Goal: Task Accomplishment & Management: Complete application form

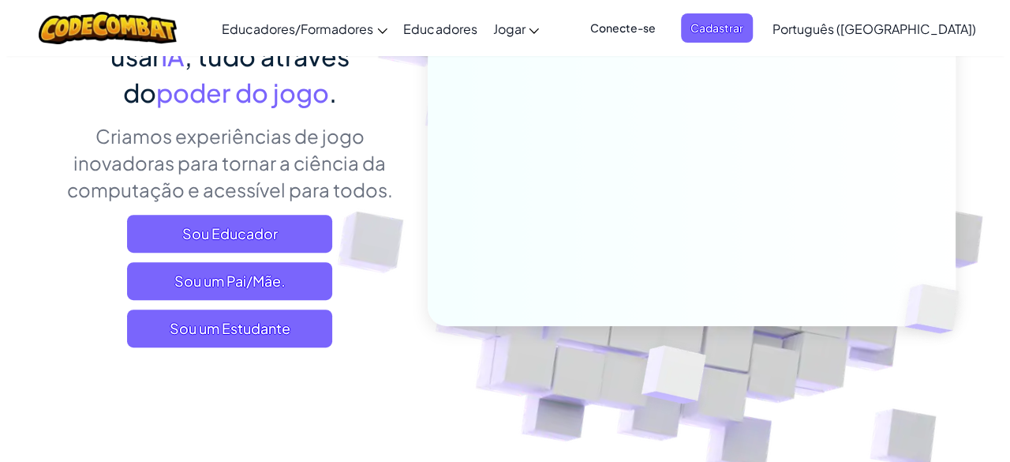
scroll to position [223, 0]
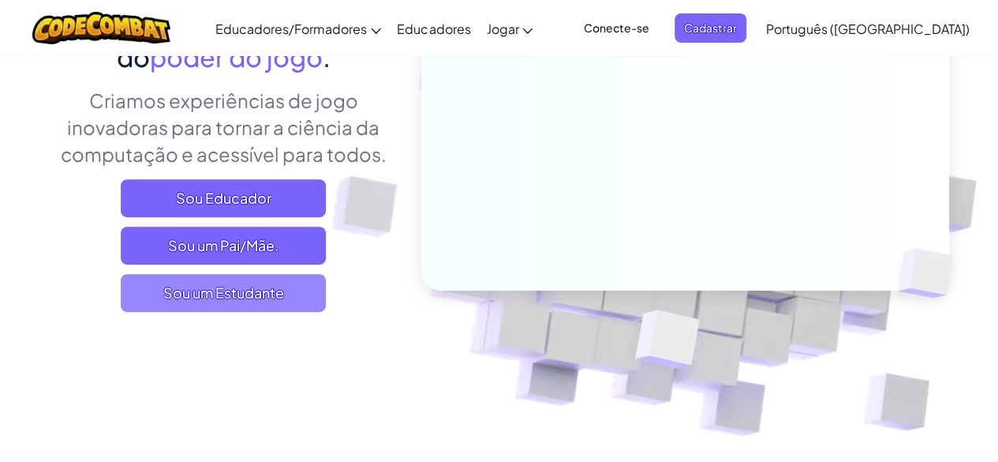
click at [290, 294] on span "Sou um Estudante" at bounding box center [223, 293] width 205 height 38
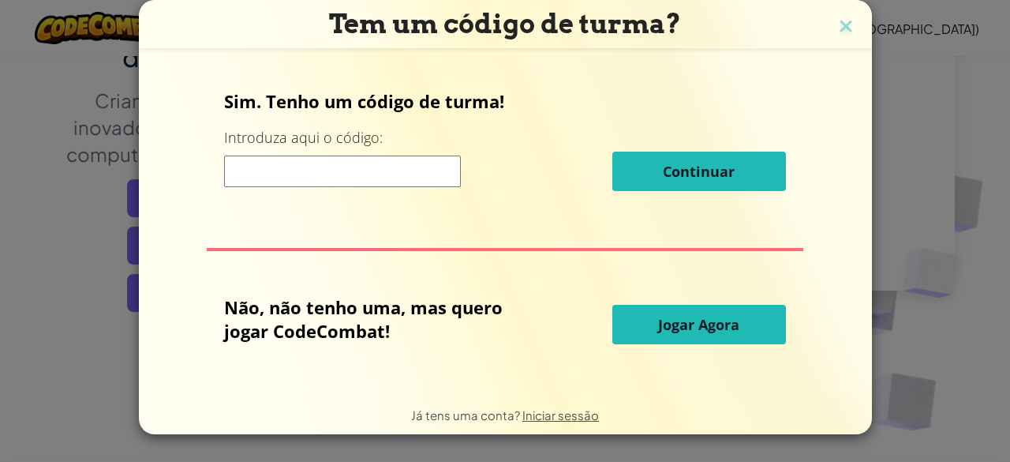
click at [324, 170] on input at bounding box center [342, 171] width 237 height 32
type input "PathCityStep"
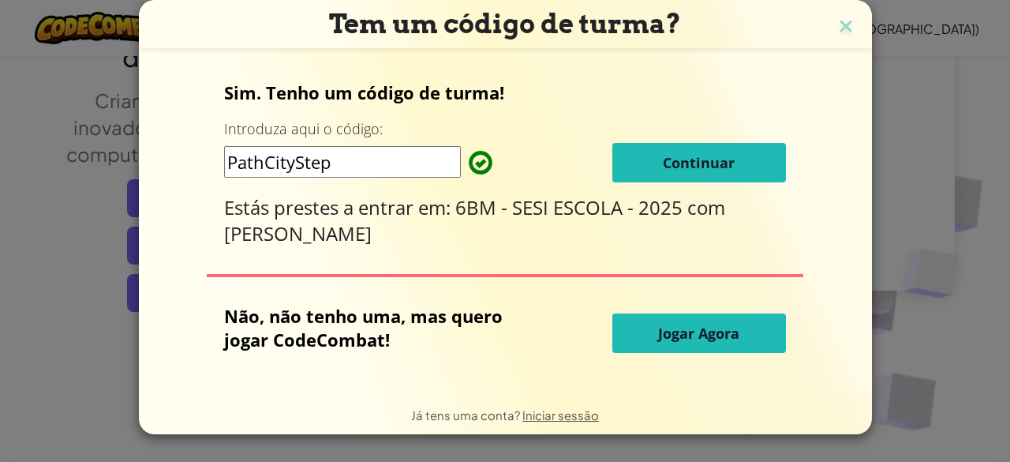
click at [657, 176] on button "Continuar" at bounding box center [699, 162] width 174 height 39
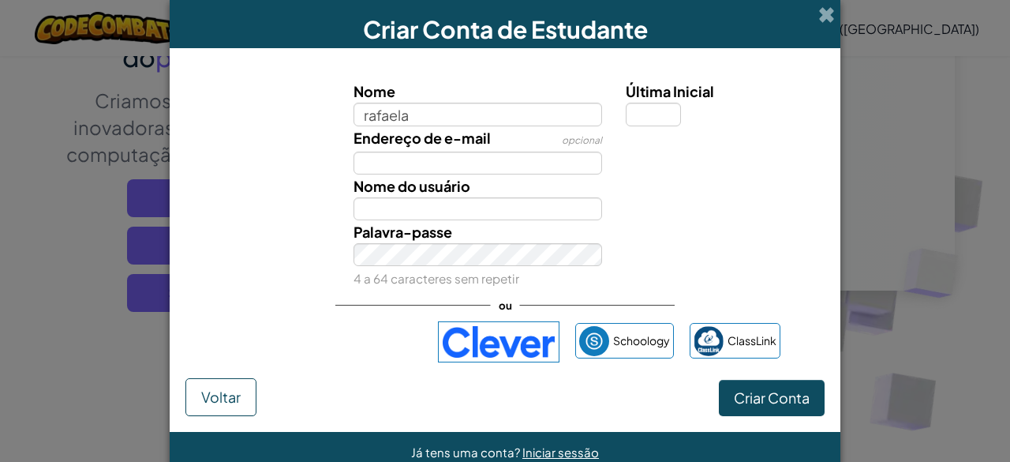
type input "rafaela"
type input "Rafaela"
click at [477, 167] on input "Endereço de e-mail" at bounding box center [478, 163] width 249 height 23
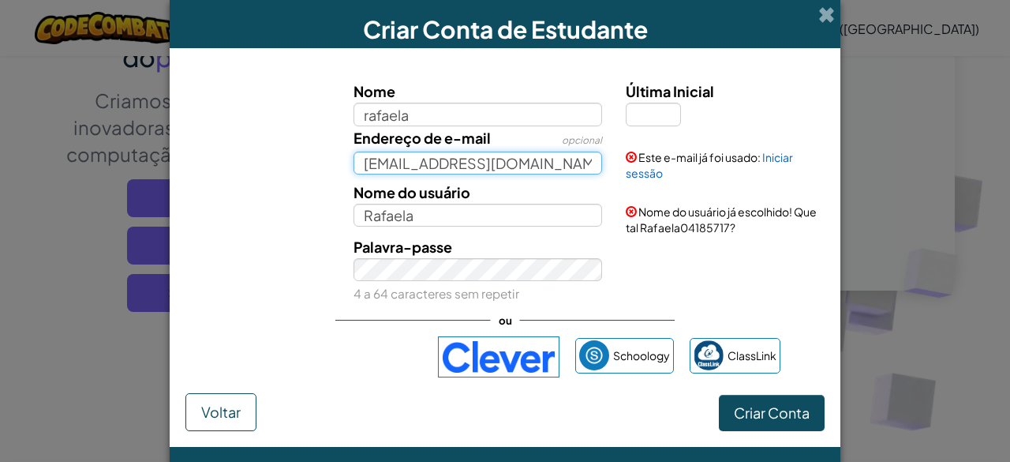
click at [400, 162] on input "angels.santos@rn.aluno.sesi.org.br" at bounding box center [478, 163] width 249 height 23
click at [451, 167] on input "rafaela.santos@rn.aluno.sesi.org.br" at bounding box center [478, 163] width 249 height 23
type input "rafaela.s@rn.aluno.sesi.org.br"
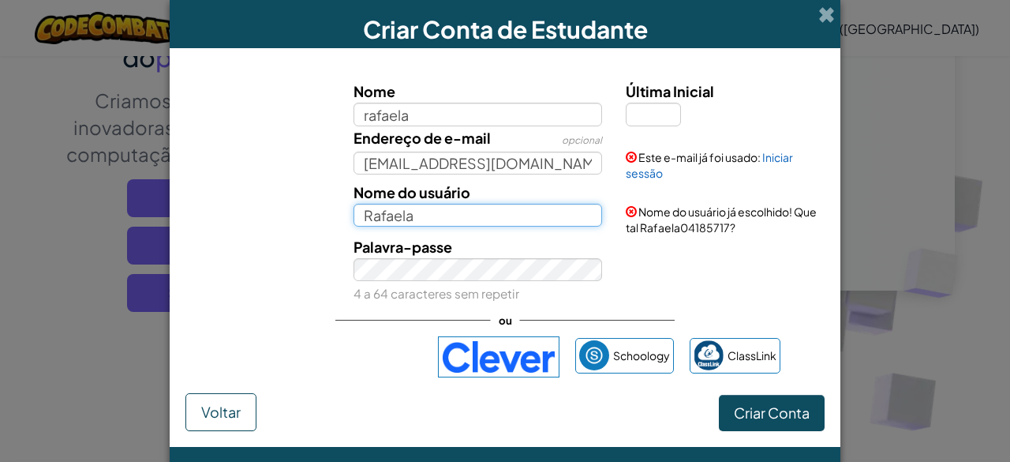
click at [434, 219] on input "Rafaela" at bounding box center [478, 215] width 249 height 23
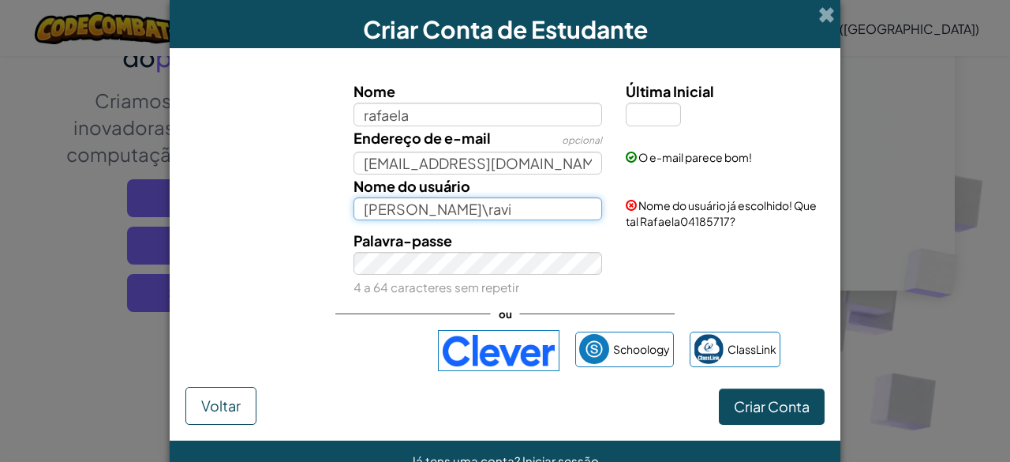
type input "Rafaela\ravi"
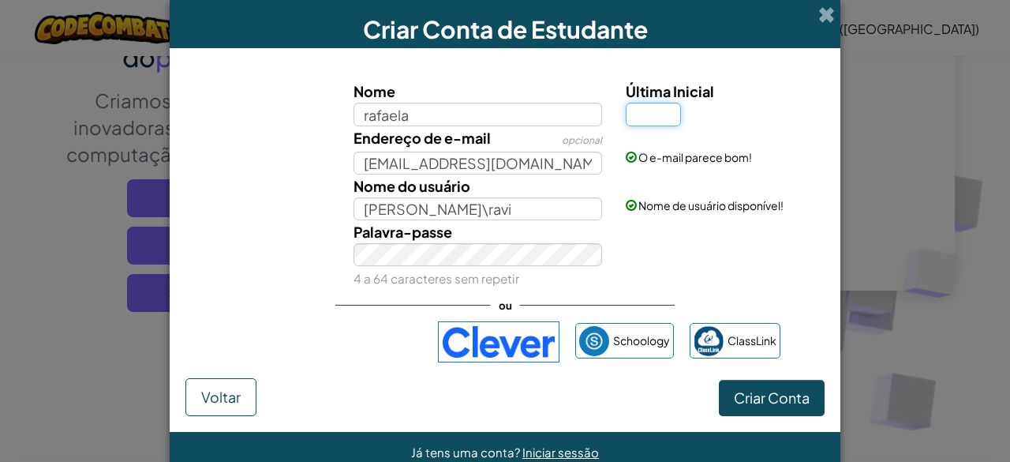
click at [648, 114] on input "Última Inicial" at bounding box center [653, 114] width 55 height 23
type input "y"
type input "RafaelaY"
click at [768, 405] on button "Criar Conta" at bounding box center [772, 398] width 106 height 36
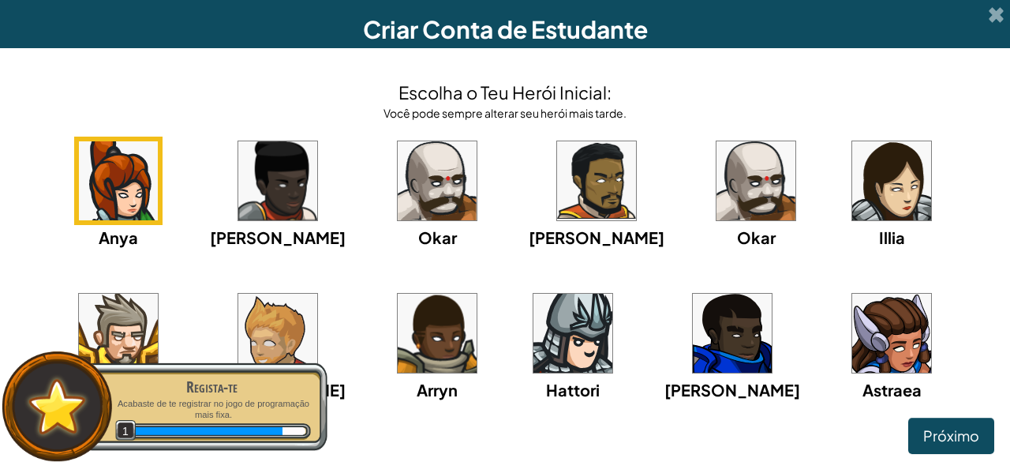
click at [257, 313] on img at bounding box center [277, 333] width 79 height 79
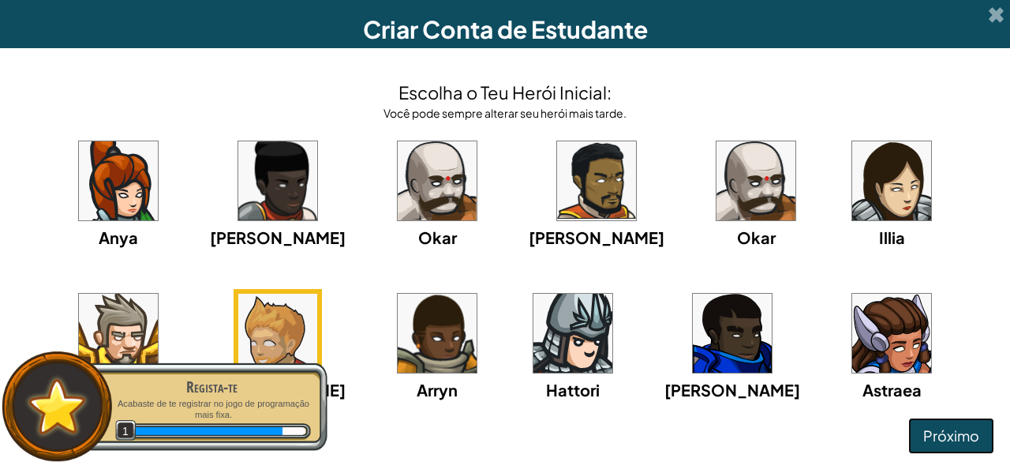
click at [931, 419] on button "Próximo" at bounding box center [951, 436] width 86 height 36
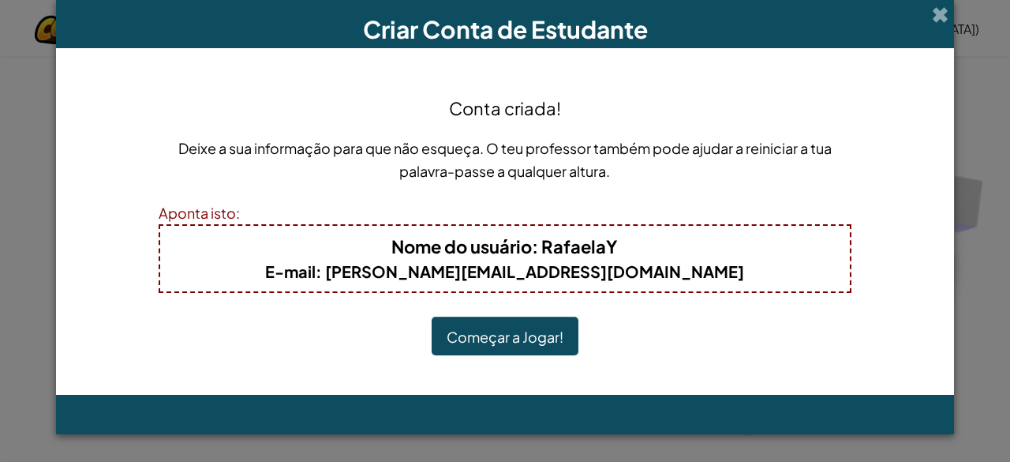
click at [538, 342] on font "Começar a Jogar!" at bounding box center [505, 337] width 117 height 18
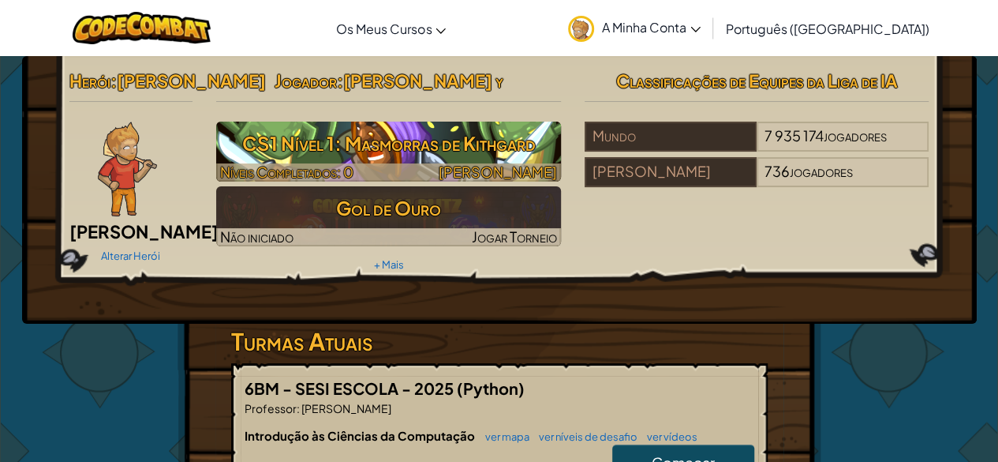
click at [473, 146] on font "CS1 Nível 1: Masmorras de Kithgard" at bounding box center [389, 143] width 294 height 24
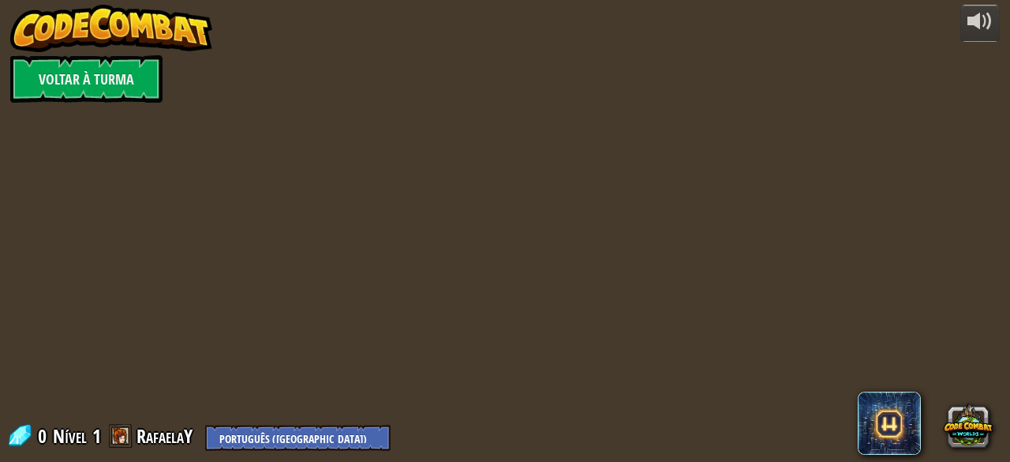
select select "pt-PT"
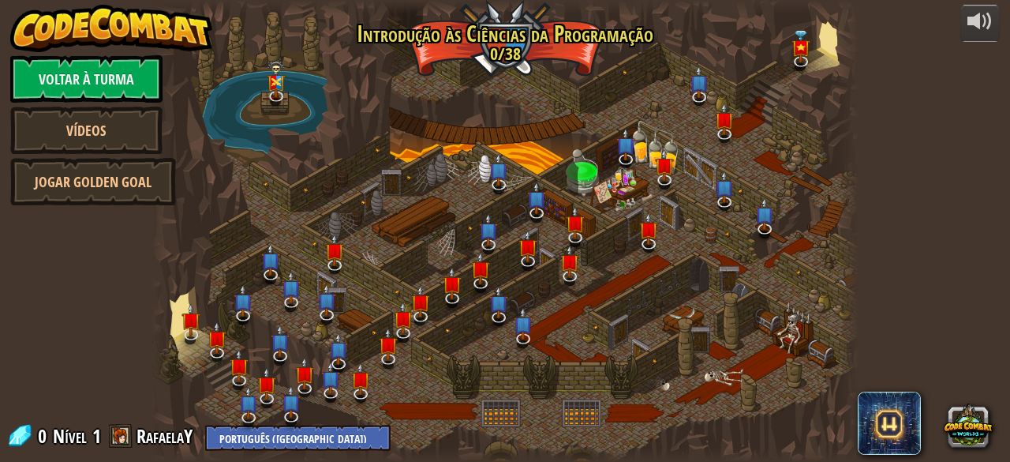
select select "pt-PT"
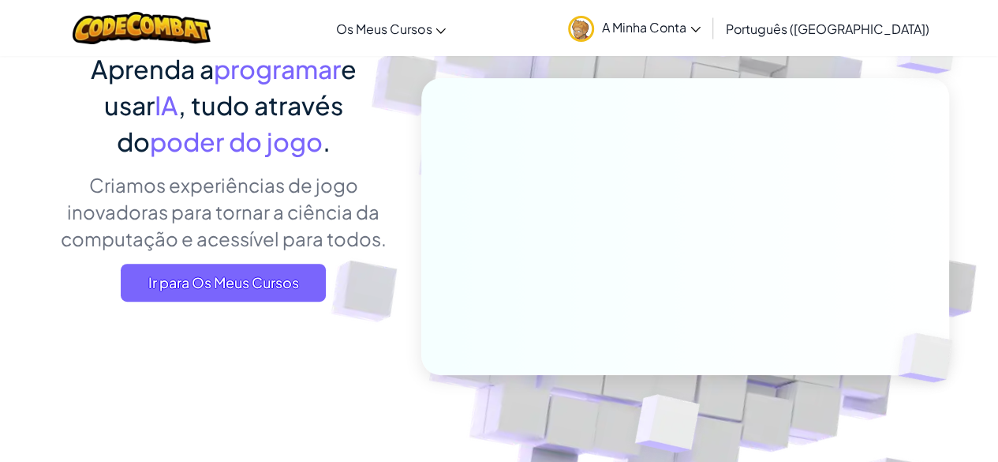
scroll to position [130, 0]
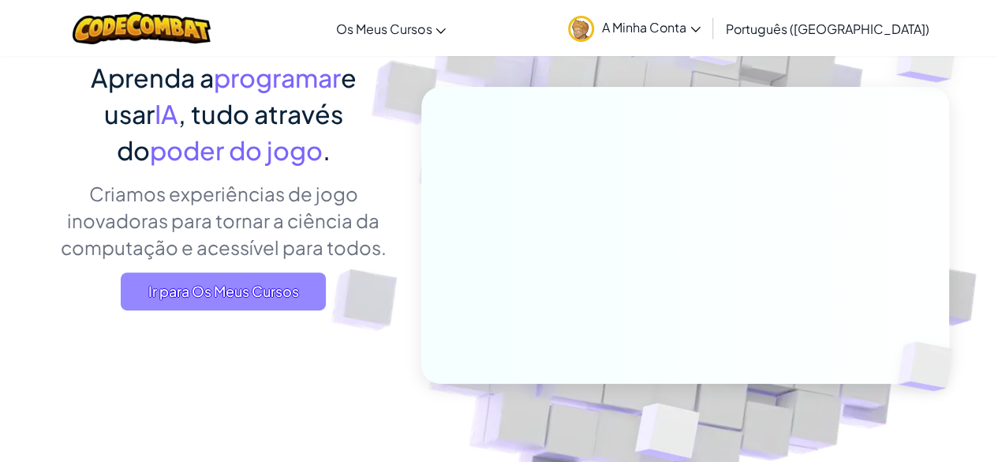
drag, startPoint x: 262, startPoint y: 269, endPoint x: 260, endPoint y: 282, distance: 12.7
click at [260, 282] on div "Aprenda a programar e usar IA , tudo através do poder do jogo . Criamos experiê…" at bounding box center [224, 190] width 348 height 263
click at [260, 282] on font "Ir para Os Meus Cursos" at bounding box center [223, 291] width 151 height 18
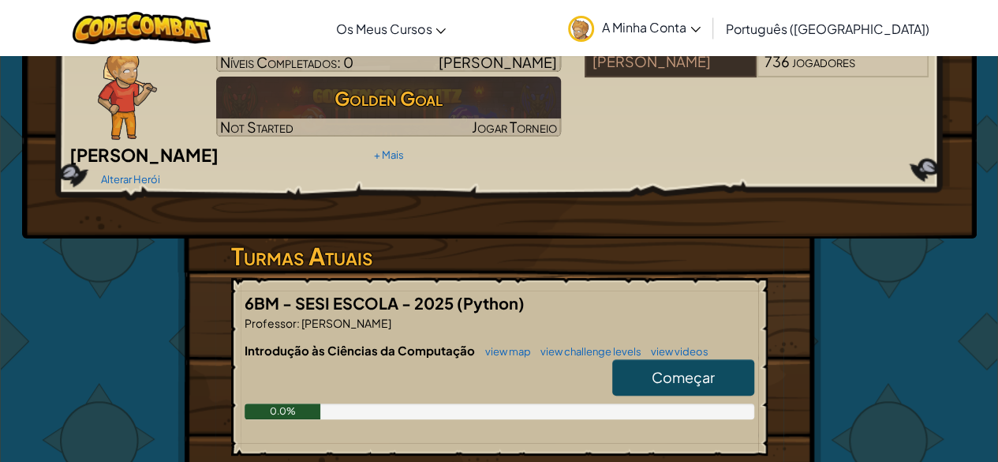
scroll to position [94, 0]
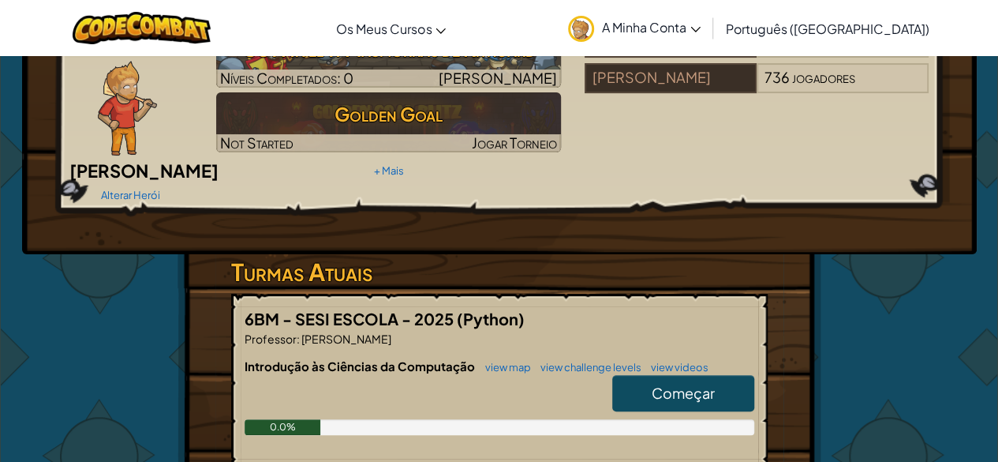
click at [842, 19] on link "Português ([GEOGRAPHIC_DATA])" at bounding box center [827, 28] width 219 height 43
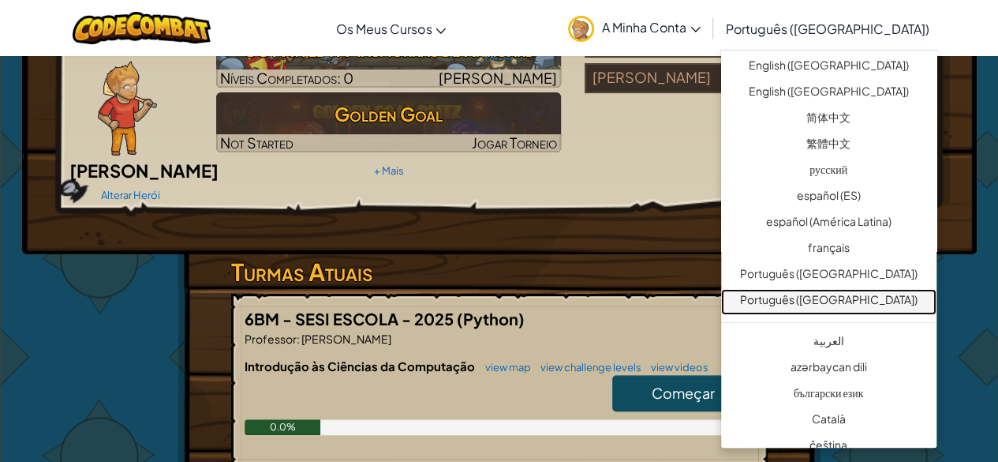
click at [815, 290] on link "Português ([GEOGRAPHIC_DATA])" at bounding box center [828, 302] width 215 height 26
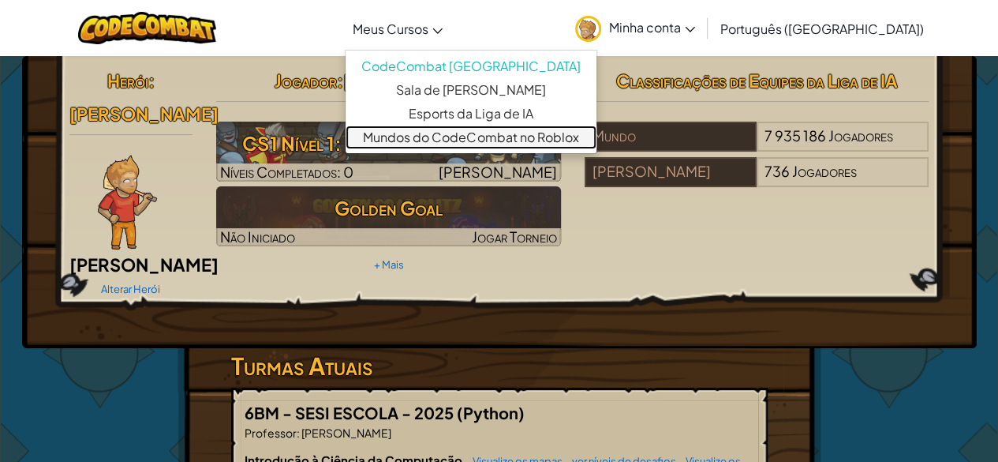
click at [445, 129] on link "Mundos do CodeCombat no Roblox" at bounding box center [471, 137] width 251 height 24
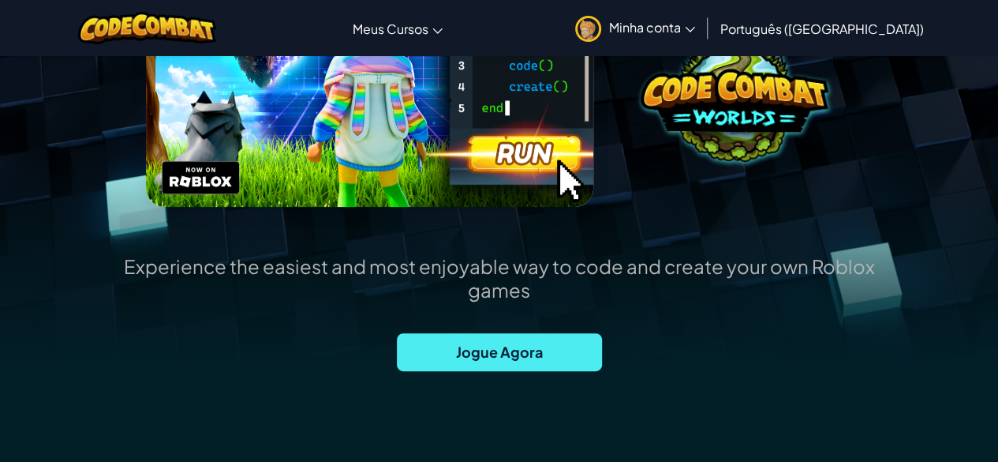
scroll to position [269, 0]
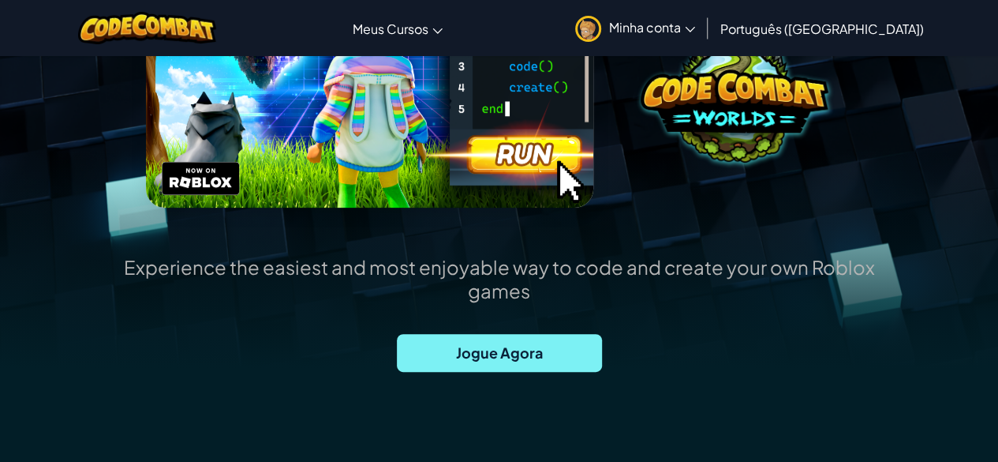
click at [451, 372] on span "Jogue Agora" at bounding box center [499, 353] width 205 height 38
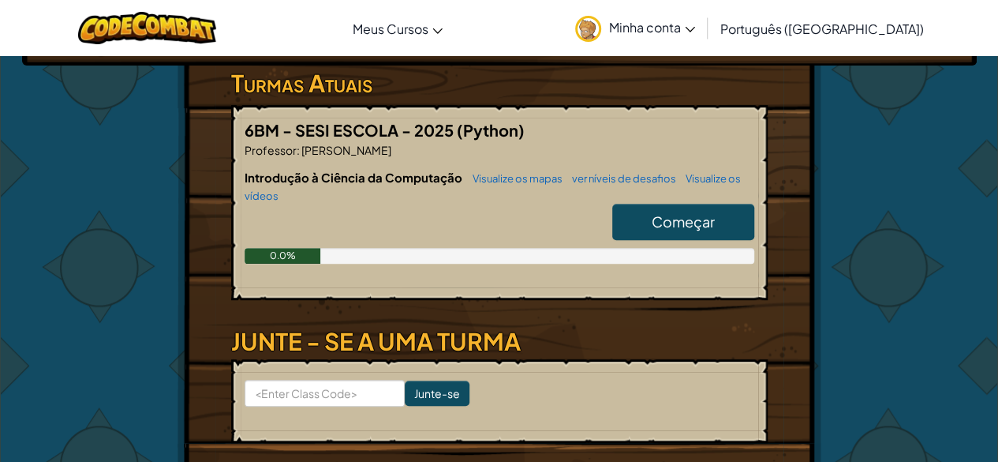
scroll to position [284, 0]
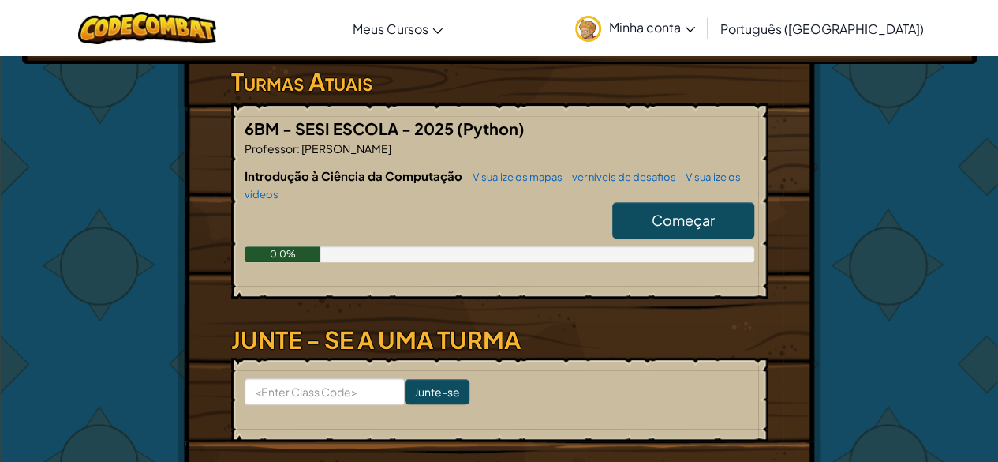
click at [714, 174] on h6 "Introdução à Ciência da Computação Visualize os mapas ver níveis de desafios Vi…" at bounding box center [500, 184] width 510 height 35
click at [710, 202] on link "Começar" at bounding box center [683, 220] width 142 height 36
select select "pt-BR"
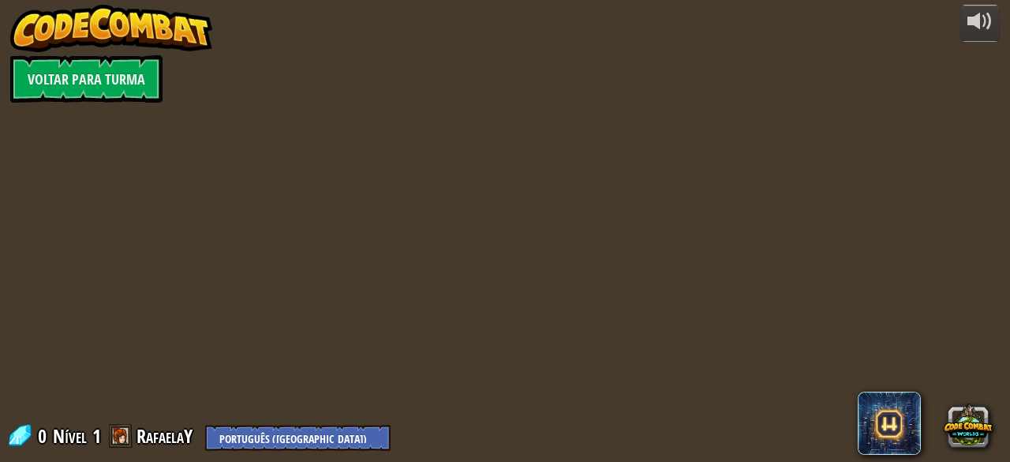
select select "pt-BR"
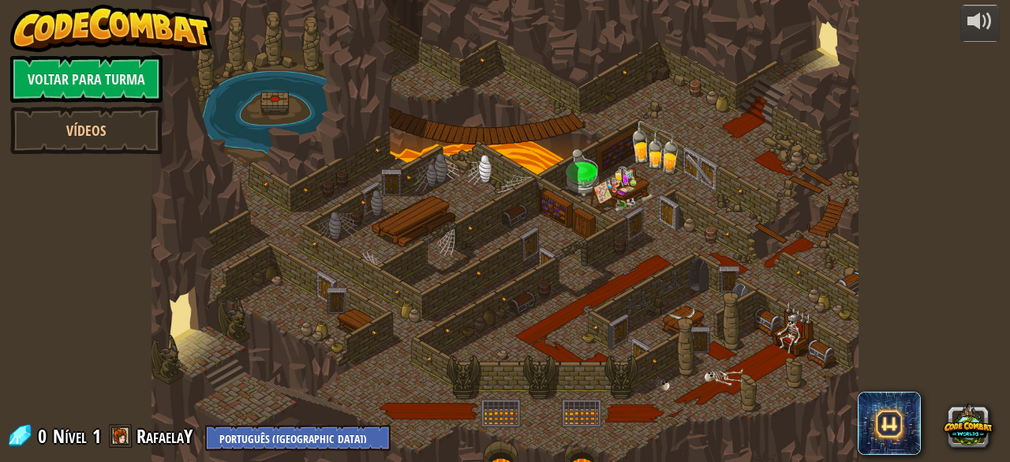
select select "pt-BR"
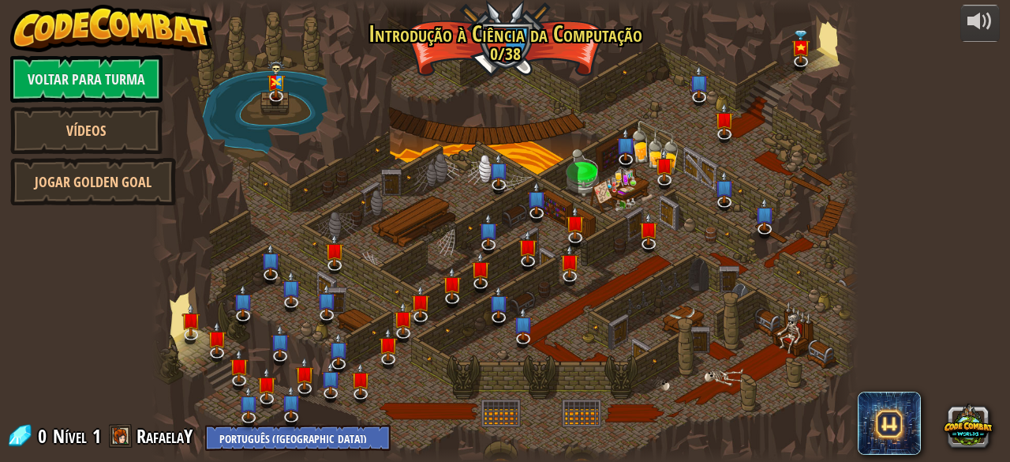
select select "pt-BR"
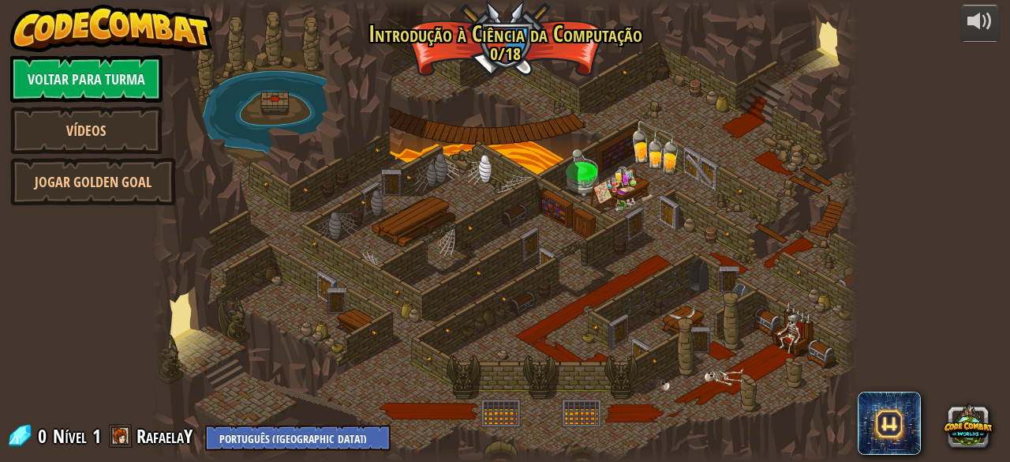
select select "pt-BR"
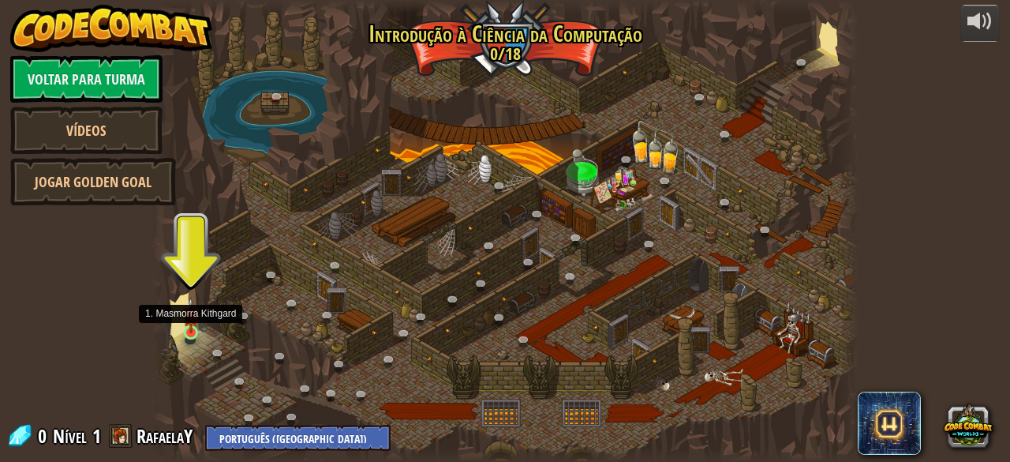
click at [186, 331] on img at bounding box center [191, 315] width 16 height 36
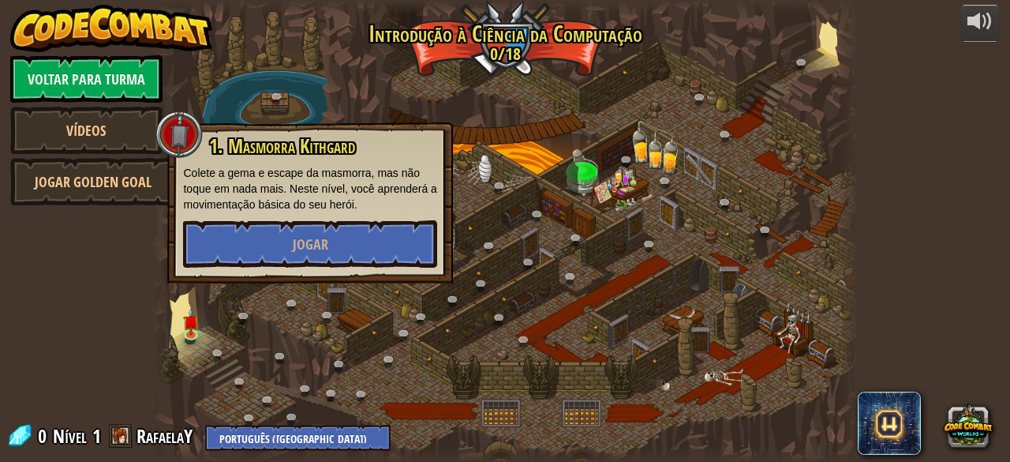
click at [493, 345] on div at bounding box center [505, 231] width 706 height 462
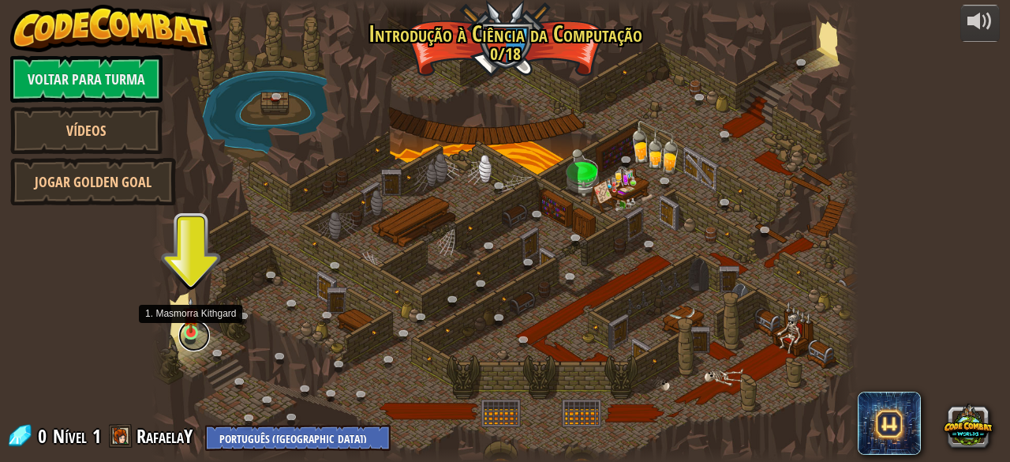
click at [191, 339] on link at bounding box center [194, 336] width 32 height 32
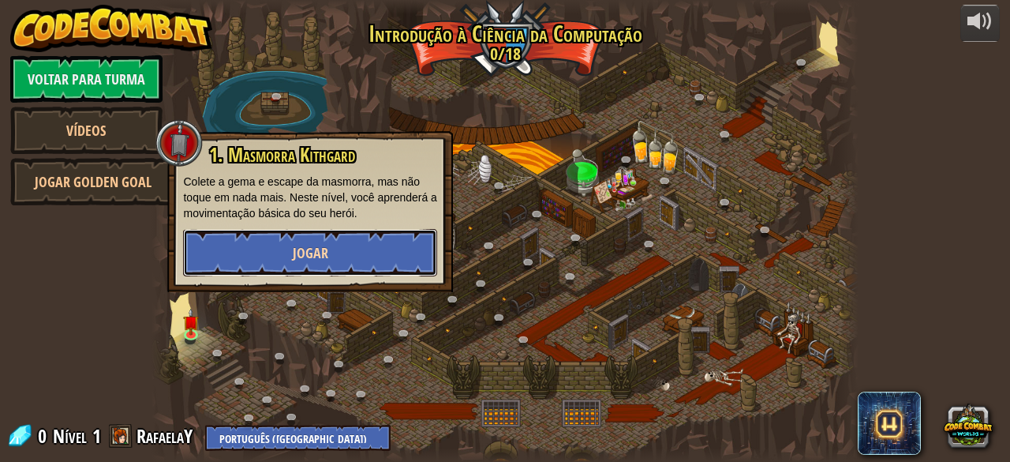
click at [282, 244] on button "Jogar" at bounding box center [310, 252] width 254 height 47
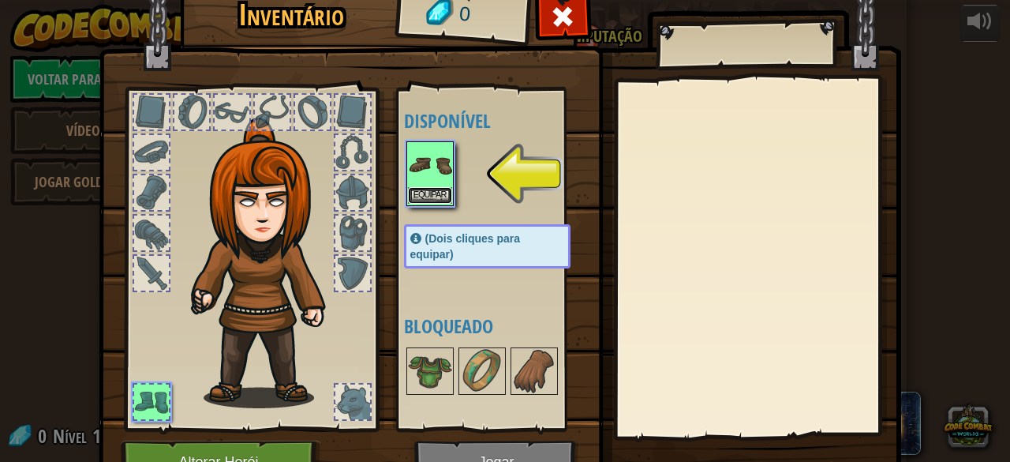
click at [417, 189] on button "Equipar" at bounding box center [430, 195] width 44 height 17
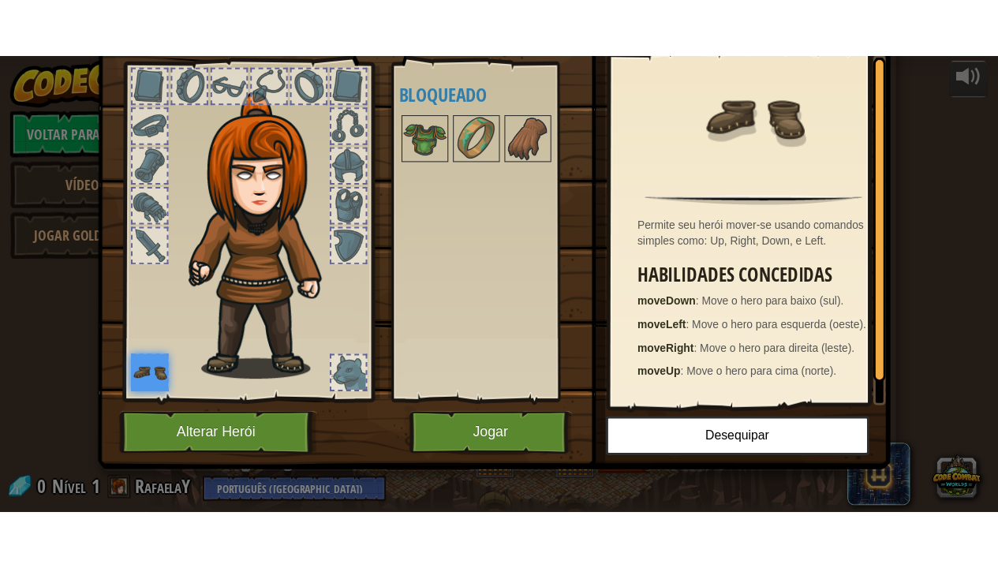
scroll to position [82, 0]
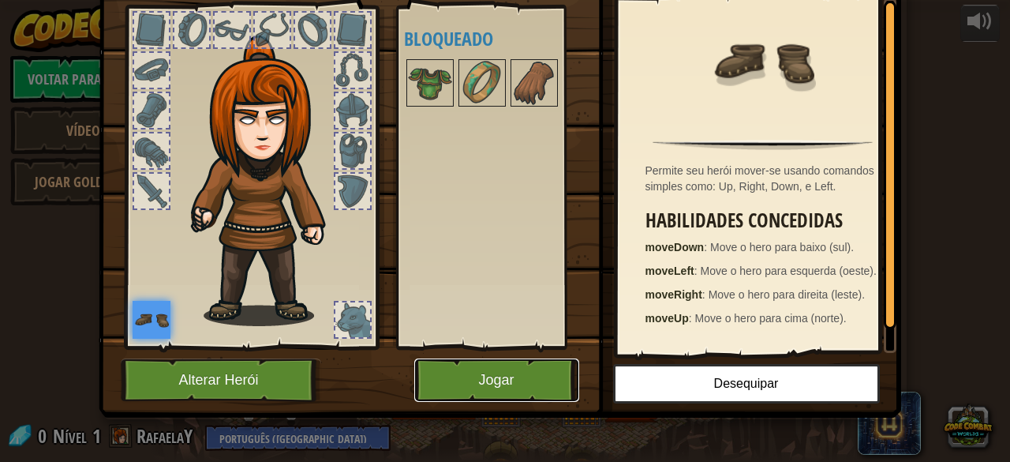
click at [478, 366] on button "Jogar" at bounding box center [496, 379] width 165 height 43
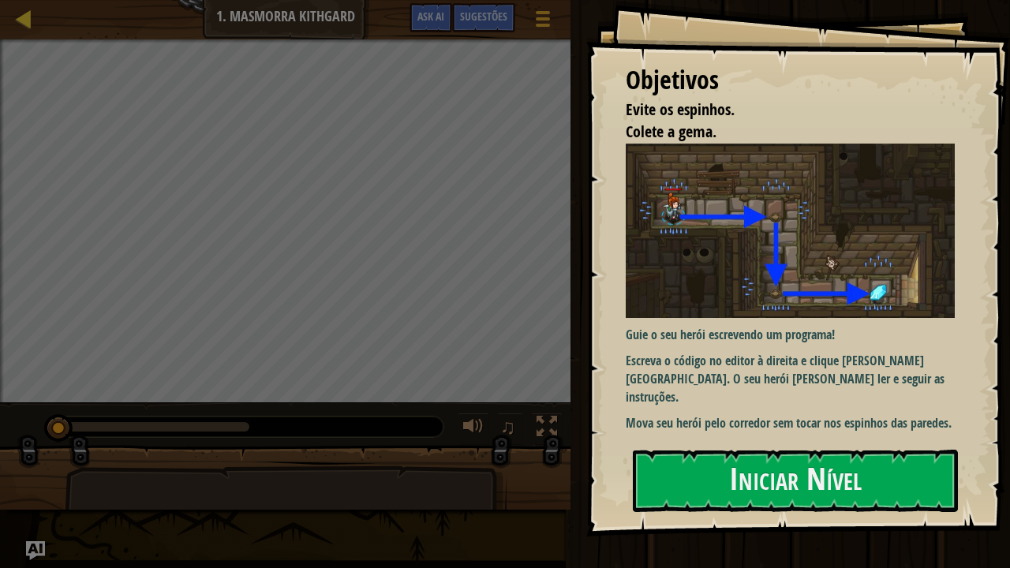
drag, startPoint x: 31, startPoint y: 6, endPoint x: 27, endPoint y: 14, distance: 8.8
click at [27, 14] on div "Mapa Introdução à Ciência da Computação 1. Masmorra Kithgard Menu do Jogo Pront…" at bounding box center [285, 19] width 571 height 39
click at [27, 14] on div at bounding box center [24, 19] width 20 height 20
select select "pt-BR"
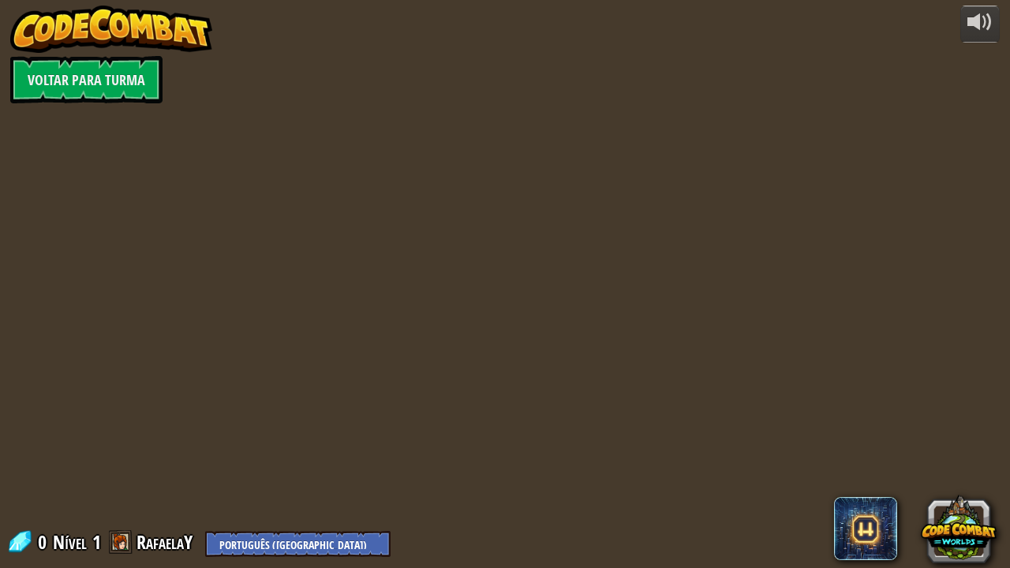
select select "pt-BR"
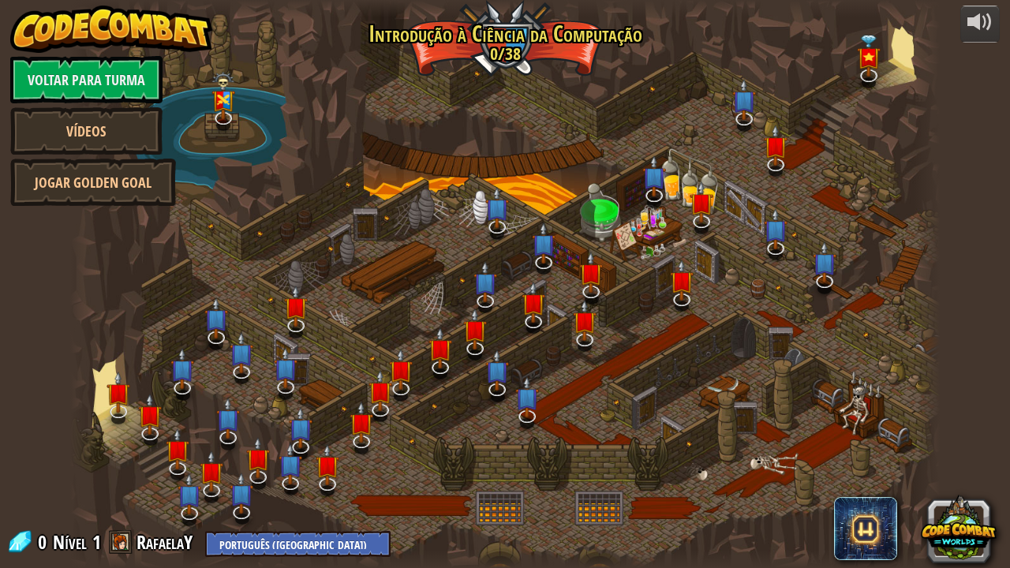
select select "pt-BR"
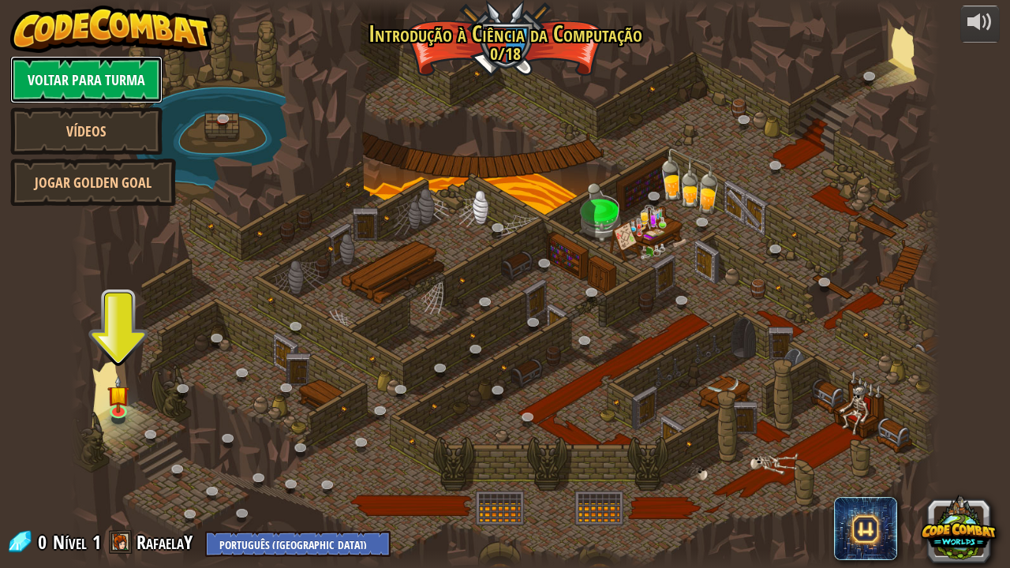
click at [87, 65] on link "Voltar para Turma" at bounding box center [86, 79] width 152 height 47
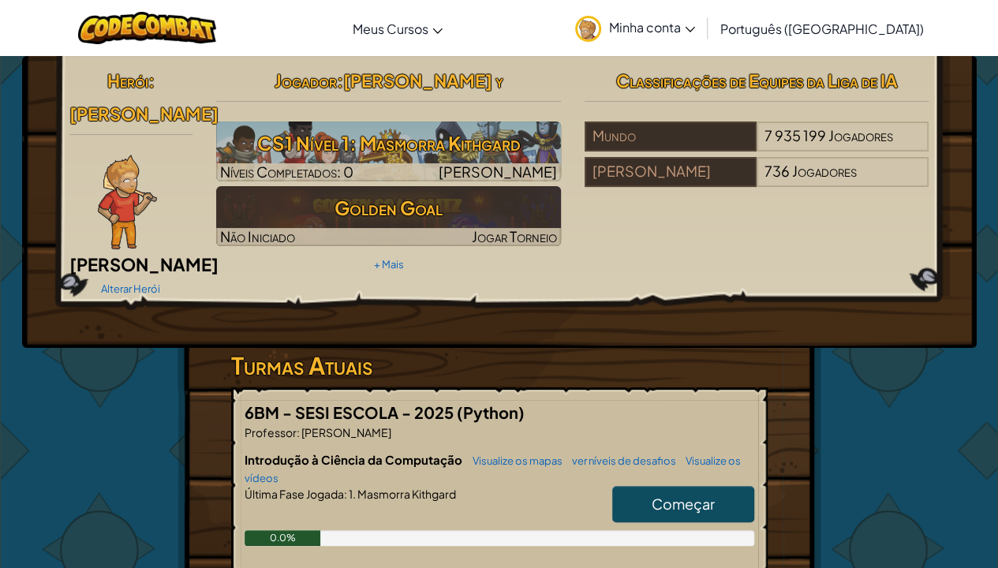
drag, startPoint x: 268, startPoint y: 124, endPoint x: 264, endPoint y: 76, distance: 48.3
click at [264, 76] on div "Jogador : [PERSON_NAME] y CS1 Nível 1: Masmorra Kithgard Níveis Completados: 0 …" at bounding box center [388, 170] width 369 height 212
click at [264, 76] on h2 "Jogador : [PERSON_NAME]" at bounding box center [388, 80] width 345 height 33
drag, startPoint x: 391, startPoint y: 66, endPoint x: 393, endPoint y: 79, distance: 12.7
click at [393, 79] on h2 "Jogador : [PERSON_NAME]" at bounding box center [388, 80] width 345 height 33
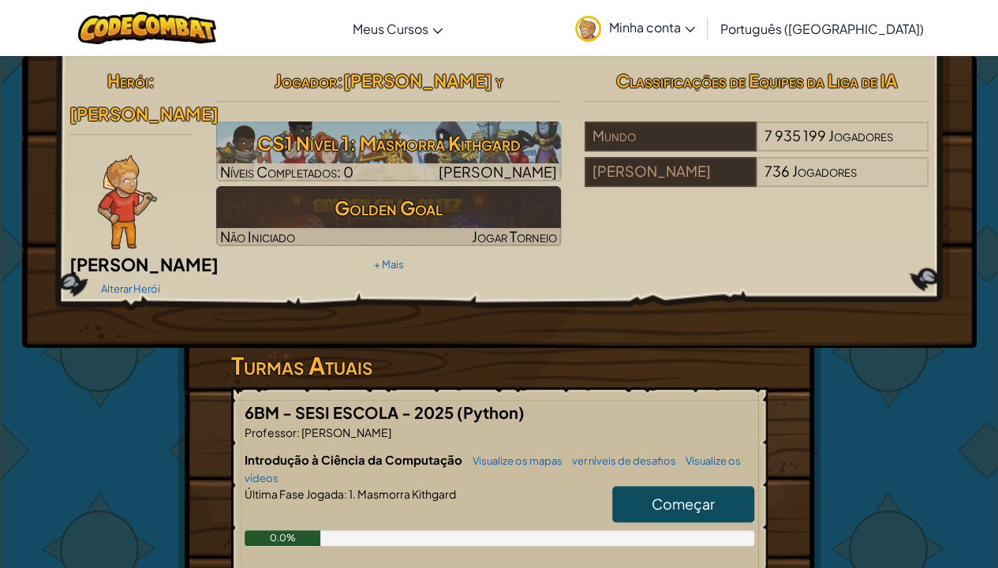
click at [393, 79] on span "[PERSON_NAME] y" at bounding box center [423, 80] width 160 height 22
drag, startPoint x: 393, startPoint y: 79, endPoint x: 517, endPoint y: 100, distance: 125.7
click at [517, 100] on div "Jogador : [PERSON_NAME] y CS1 Nível 1: Masmorra Kithgard Níveis Completados: 0 …" at bounding box center [388, 170] width 369 height 212
click at [517, 101] on hr at bounding box center [388, 109] width 345 height 17
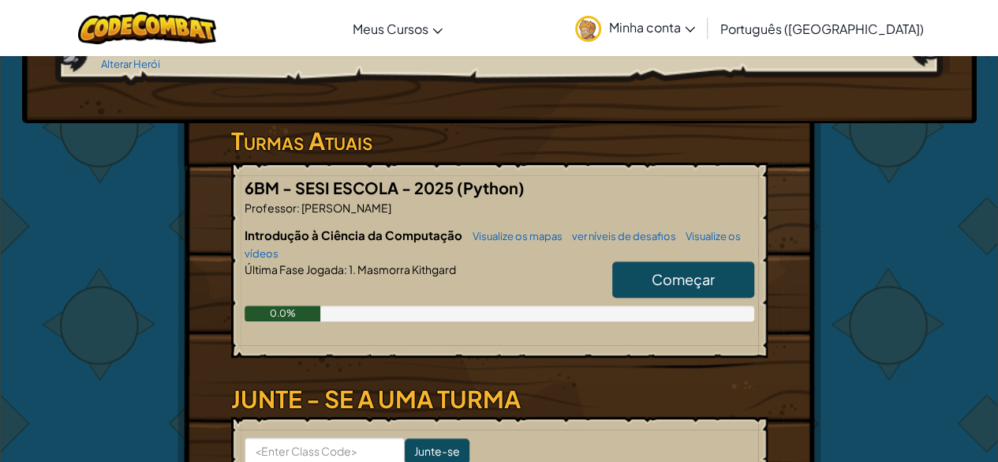
scroll to position [222, 0]
